Goal: Transaction & Acquisition: Download file/media

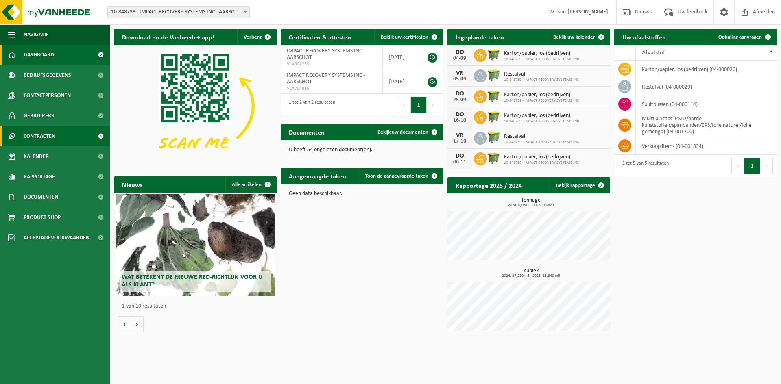
click at [32, 142] on span "Contracten" at bounding box center [40, 136] width 32 height 20
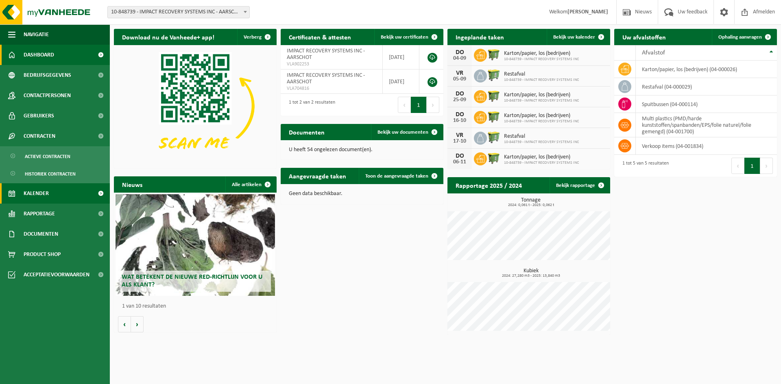
click at [56, 194] on link "Kalender" at bounding box center [55, 193] width 110 height 20
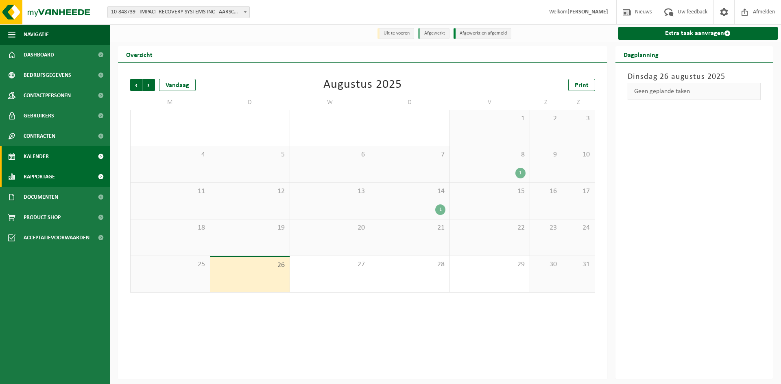
click at [54, 179] on span "Rapportage" at bounding box center [39, 177] width 31 height 20
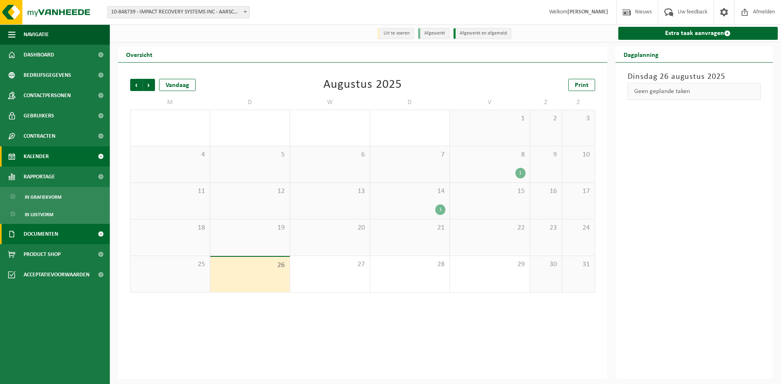
click at [50, 241] on span "Documenten" at bounding box center [41, 234] width 35 height 20
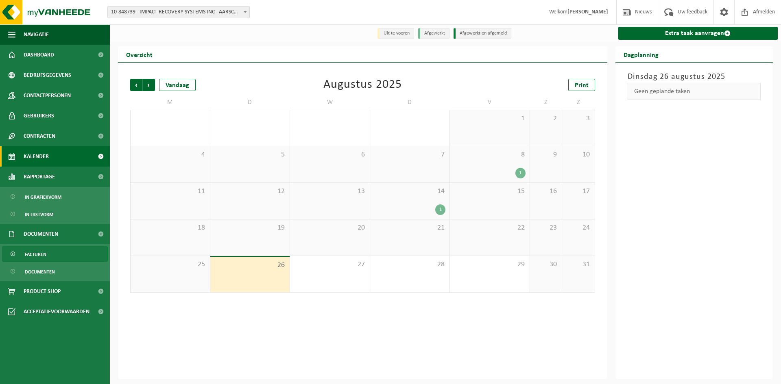
click at [51, 259] on link "Facturen" at bounding box center [55, 253] width 106 height 15
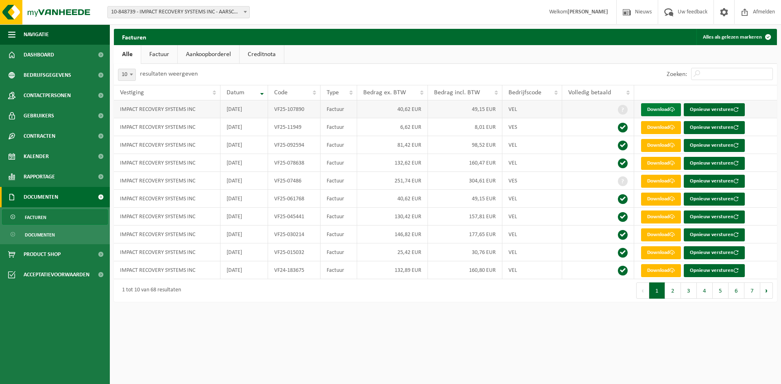
click at [657, 113] on link "Download" at bounding box center [661, 109] width 40 height 13
click at [653, 185] on link "Download" at bounding box center [661, 181] width 40 height 13
click at [659, 271] on link "Download" at bounding box center [661, 270] width 40 height 13
click at [656, 269] on link "Download" at bounding box center [661, 270] width 40 height 13
click at [660, 180] on link "Download" at bounding box center [661, 181] width 40 height 13
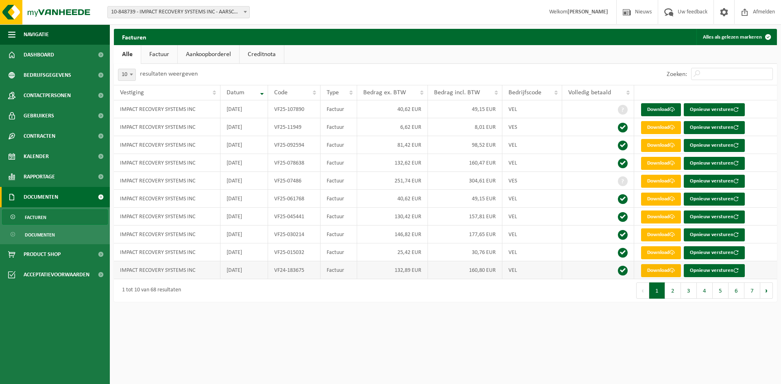
click at [657, 272] on link "Download" at bounding box center [661, 270] width 40 height 13
click at [654, 161] on link "Download" at bounding box center [661, 163] width 40 height 13
